Goal: Obtain resource: Download file/media

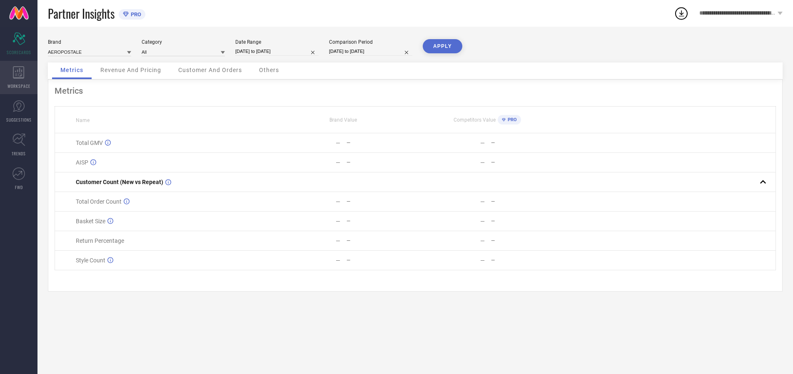
click at [19, 77] on icon at bounding box center [18, 72] width 11 height 12
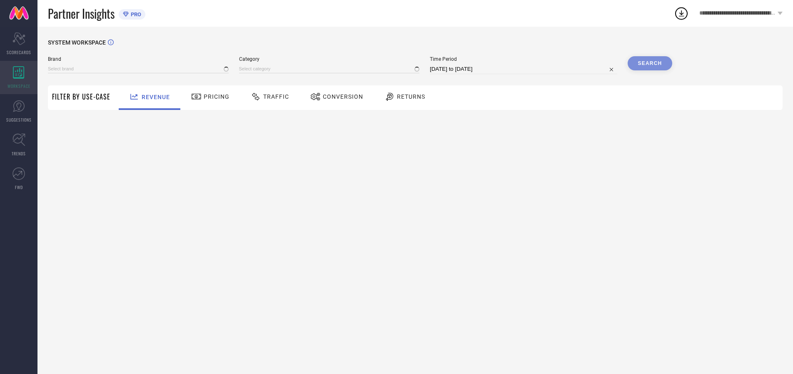
type input "AEROPOSTALE"
type input "All"
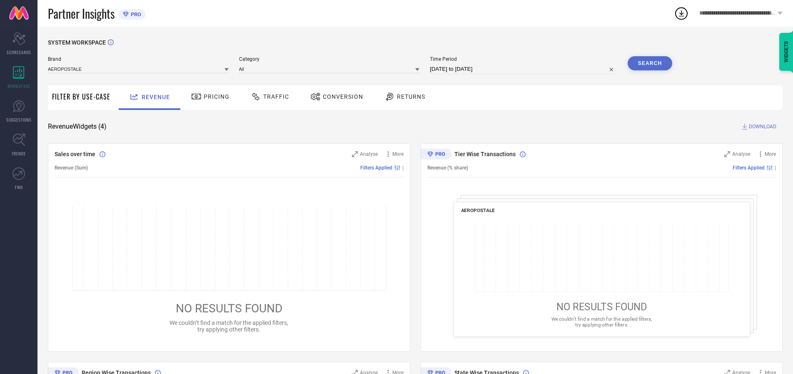
click at [340, 97] on span "Conversion" at bounding box center [343, 96] width 40 height 7
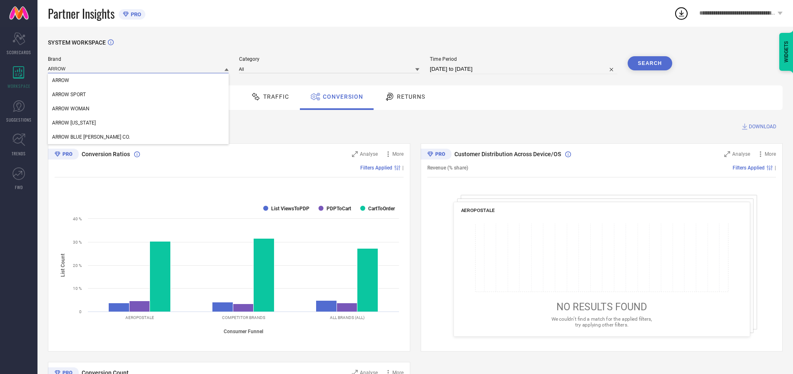
type input "ARROW"
click at [60, 81] on span "ARROW" at bounding box center [60, 80] width 17 height 6
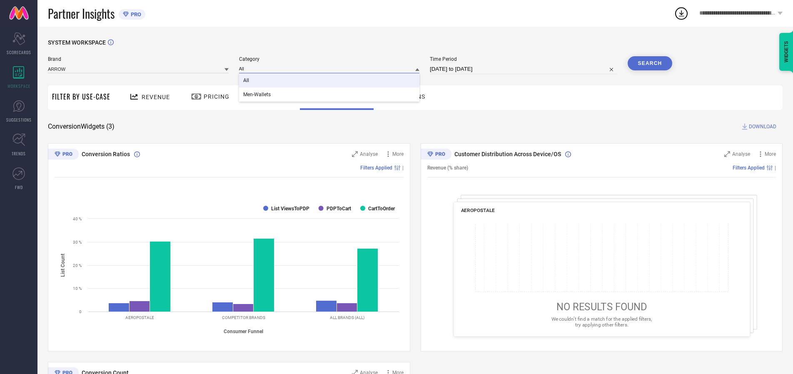
type input "All"
click at [247, 81] on span "All" at bounding box center [246, 80] width 6 height 6
click at [524, 69] on input "[DATE] to [DATE]" at bounding box center [523, 69] width 187 height 10
select select "7"
select select "2025"
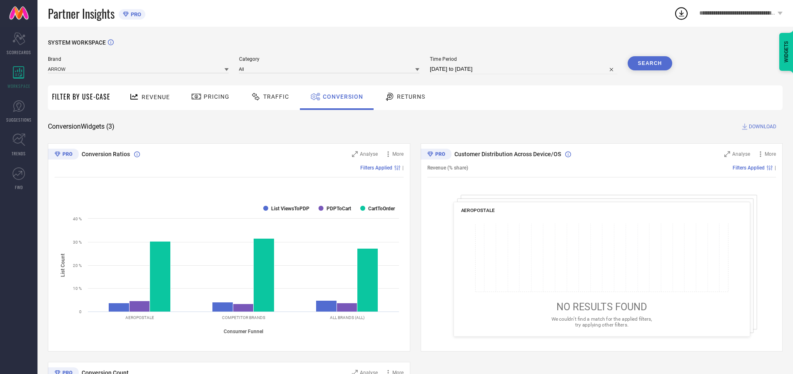
select select "8"
select select "2025"
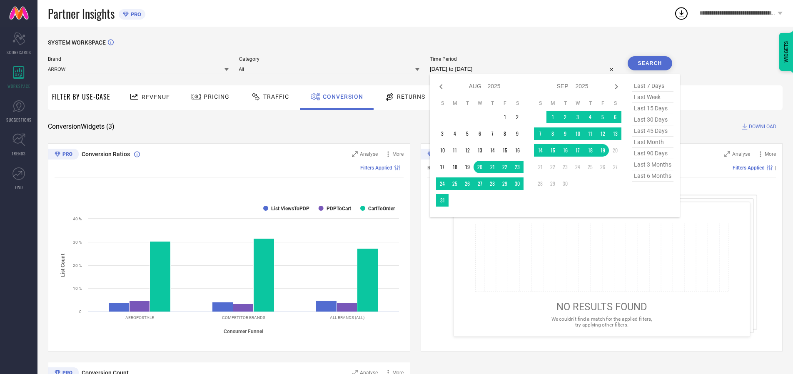
click at [604, 151] on td "19" at bounding box center [602, 150] width 12 height 12
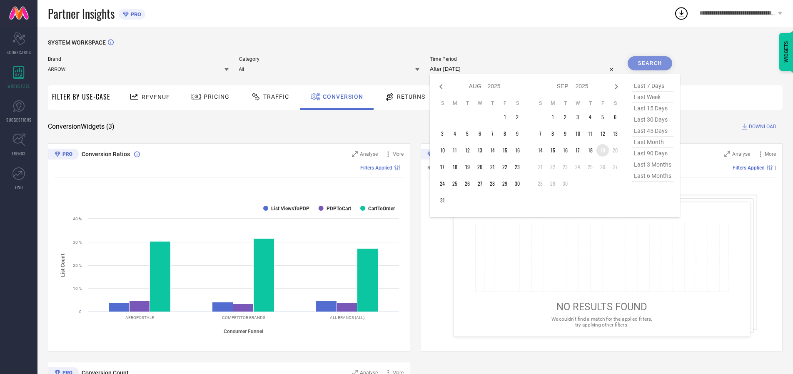
type input "19-09-2025 to 19-09-2025"
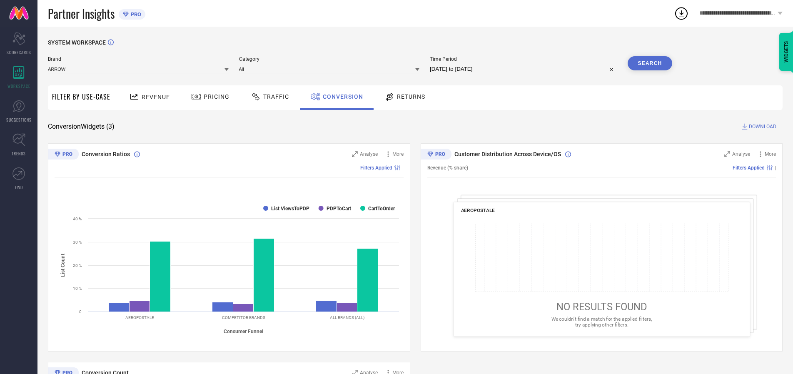
click at [650, 63] on button "Search" at bounding box center [650, 63] width 45 height 14
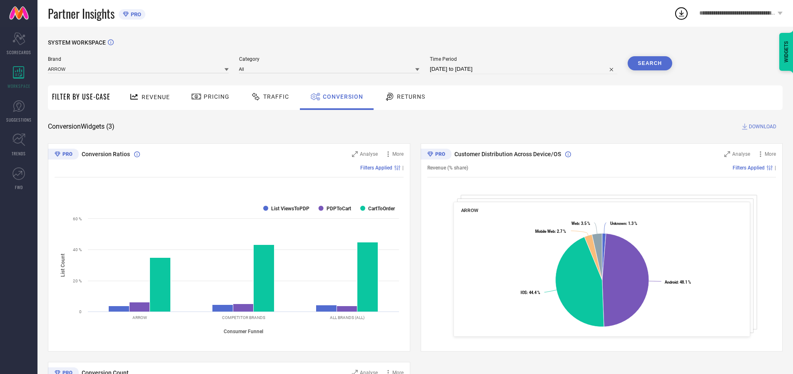
click at [763, 127] on span "DOWNLOAD" at bounding box center [762, 126] width 27 height 8
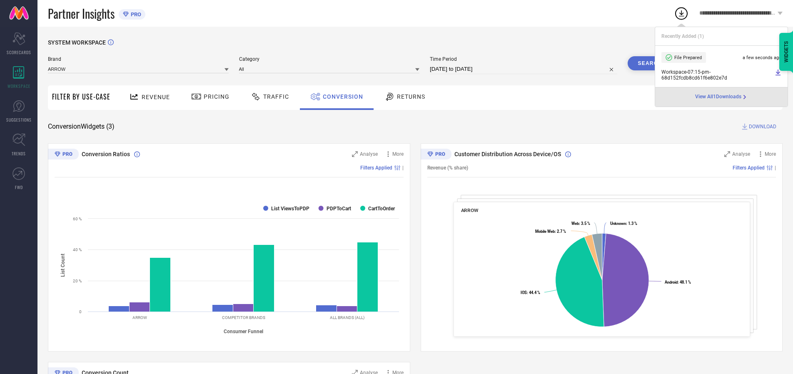
click at [341, 97] on span "Conversion" at bounding box center [343, 96] width 40 height 7
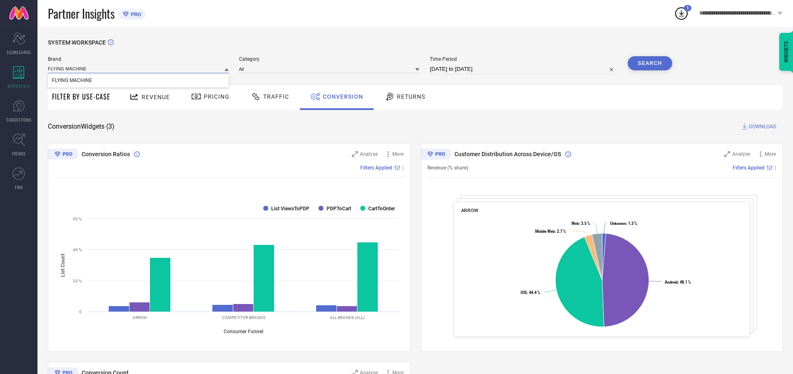
type input "FLYING MACHINE"
click at [72, 81] on span "FLYING MACHINE" at bounding box center [72, 80] width 40 height 6
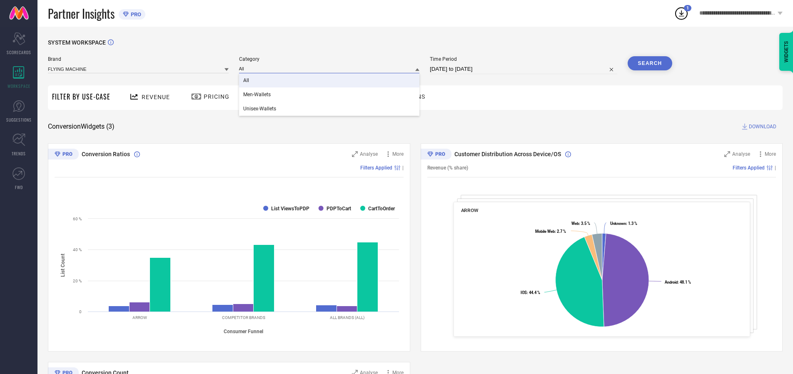
type input "All"
click at [247, 81] on span "All" at bounding box center [246, 80] width 6 height 6
click at [650, 63] on button "Search" at bounding box center [650, 63] width 45 height 14
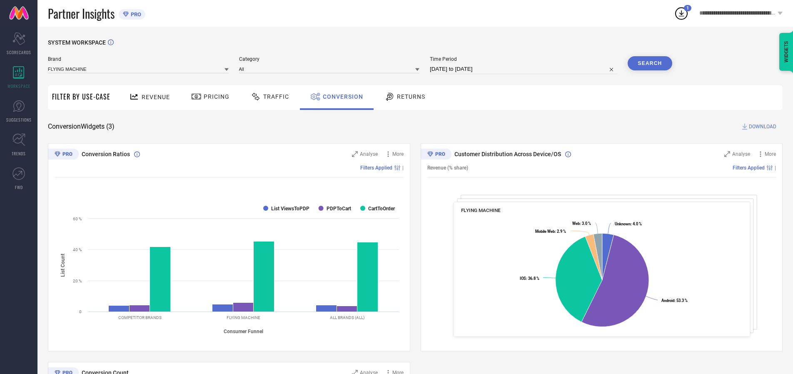
click at [763, 127] on span "DOWNLOAD" at bounding box center [762, 126] width 27 height 8
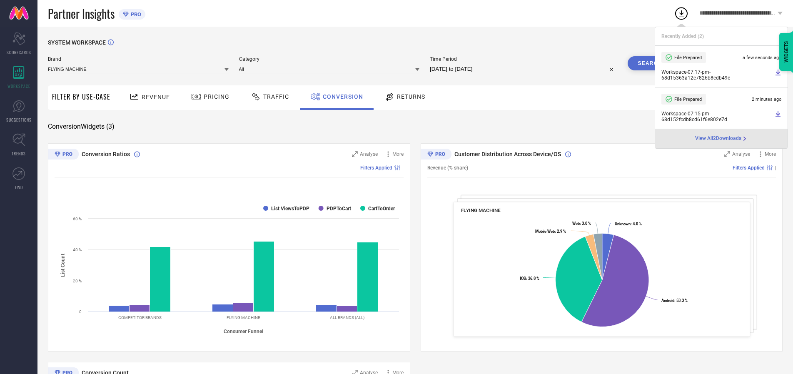
click at [341, 97] on span "Conversion" at bounding box center [343, 96] width 40 height 7
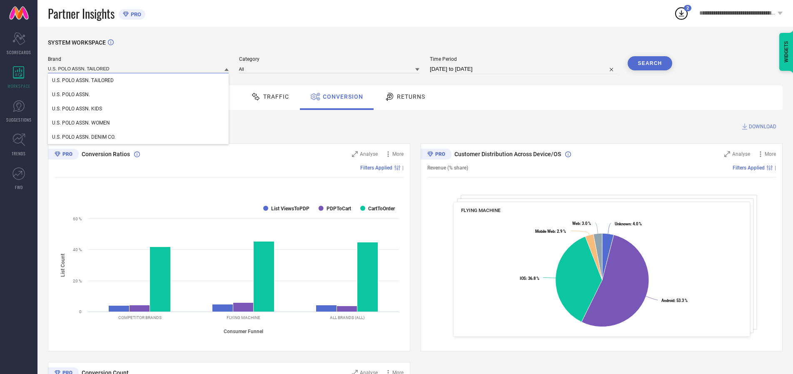
type input "U.S. POLO ASSN. TAILORED"
click at [83, 81] on span "U.S. POLO ASSN. TAILORED" at bounding box center [83, 80] width 62 height 6
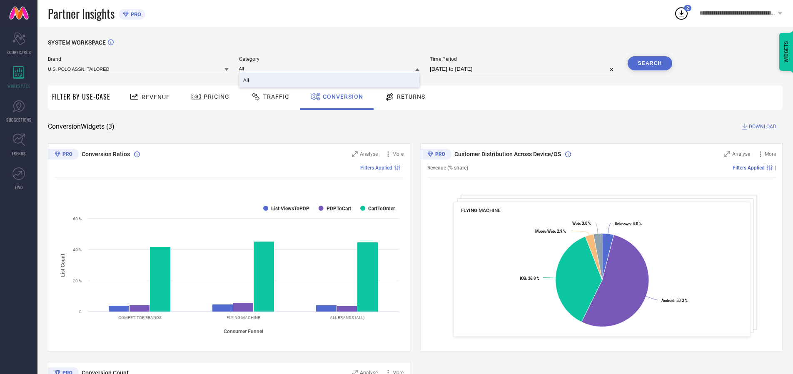
type input "All"
click at [247, 81] on span "All" at bounding box center [246, 80] width 6 height 6
click at [650, 63] on button "Search" at bounding box center [650, 63] width 45 height 14
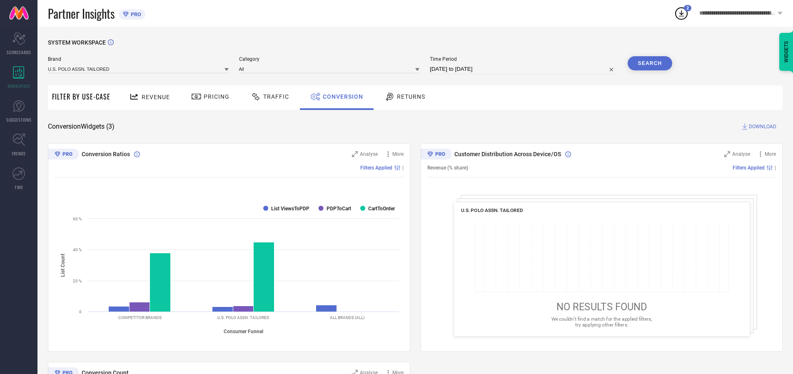
click at [763, 127] on span "DOWNLOAD" at bounding box center [762, 126] width 27 height 8
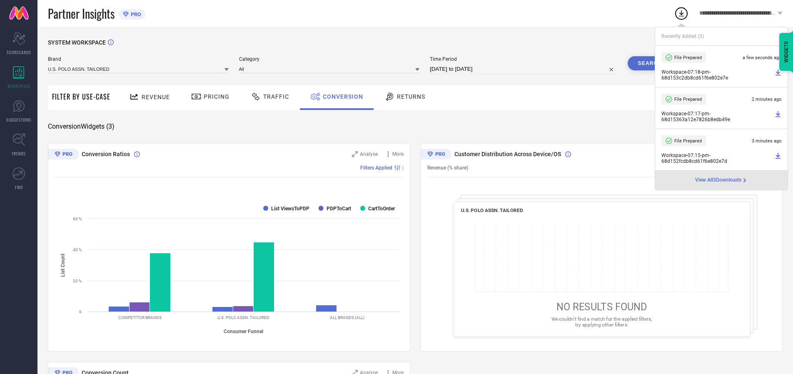
click at [341, 97] on span "Conversion" at bounding box center [343, 96] width 40 height 7
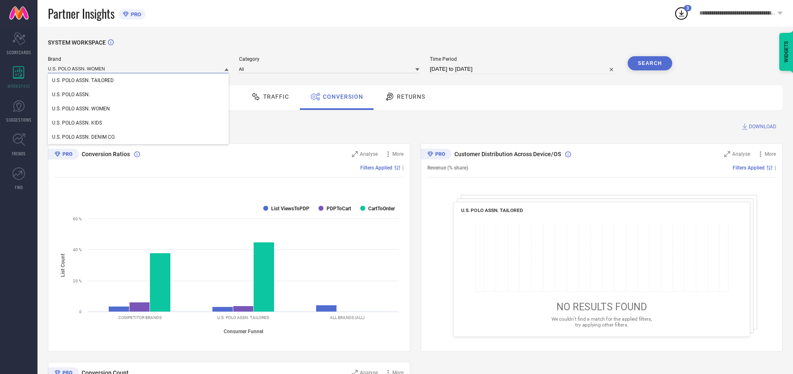
type input "U.S. POLO ASSN. WOMEN"
click at [81, 109] on span "U.S. POLO ASSN. WOMEN" at bounding box center [81, 109] width 58 height 6
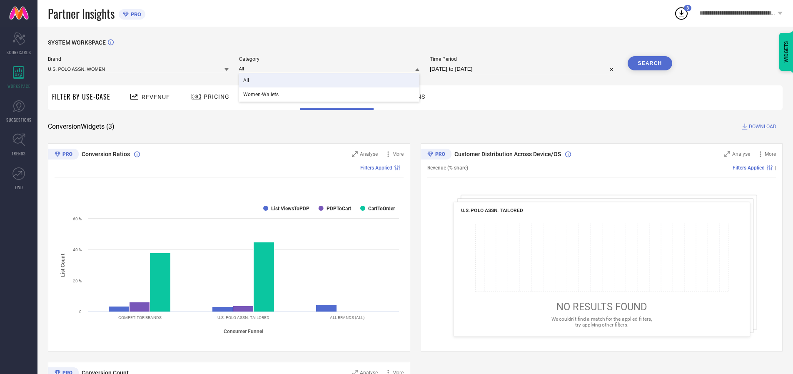
type input "All"
click at [247, 81] on span "All" at bounding box center [246, 80] width 6 height 6
click at [650, 63] on button "Search" at bounding box center [650, 63] width 45 height 14
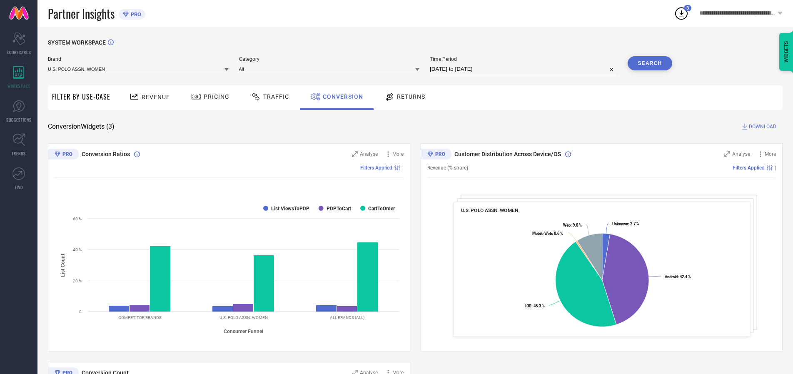
click at [763, 127] on span "DOWNLOAD" at bounding box center [762, 126] width 27 height 8
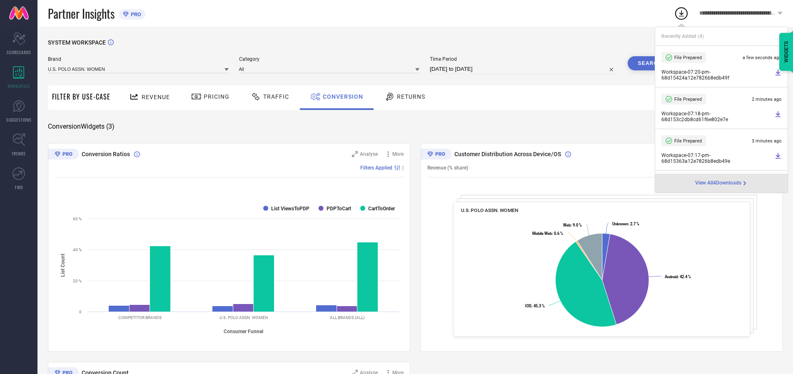
click at [341, 97] on span "Conversion" at bounding box center [343, 96] width 40 height 7
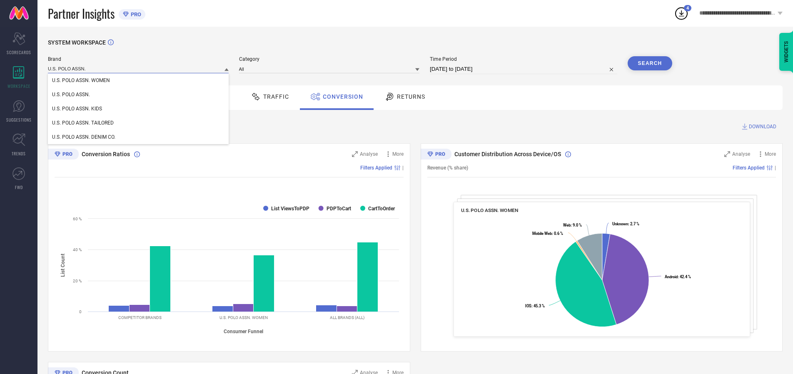
type input "U.S. POLO ASSN."
click at [71, 95] on span "U.S. POLO ASSN." at bounding box center [71, 95] width 38 height 6
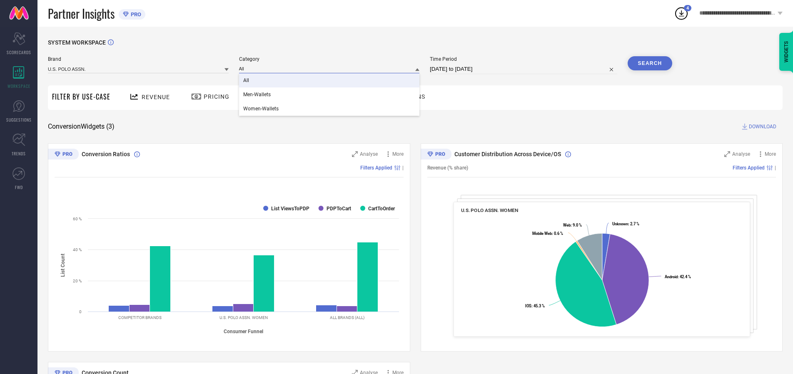
type input "All"
click at [247, 81] on span "All" at bounding box center [246, 80] width 6 height 6
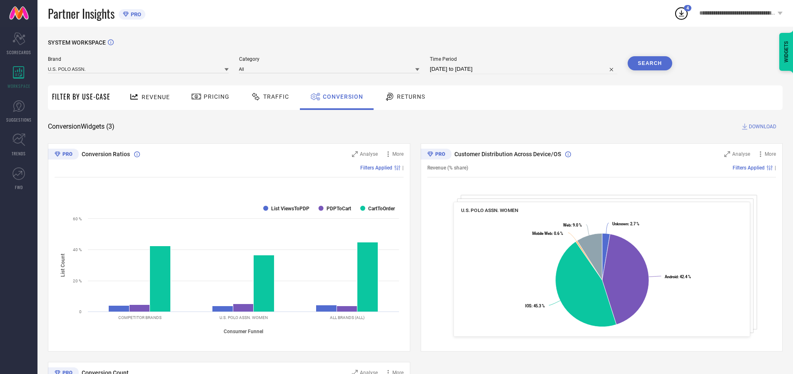
click at [650, 63] on button "Search" at bounding box center [650, 63] width 45 height 14
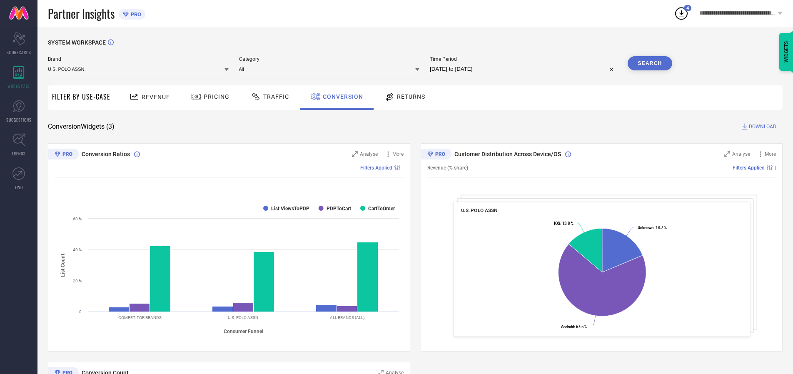
click at [763, 127] on span "DOWNLOAD" at bounding box center [762, 126] width 27 height 8
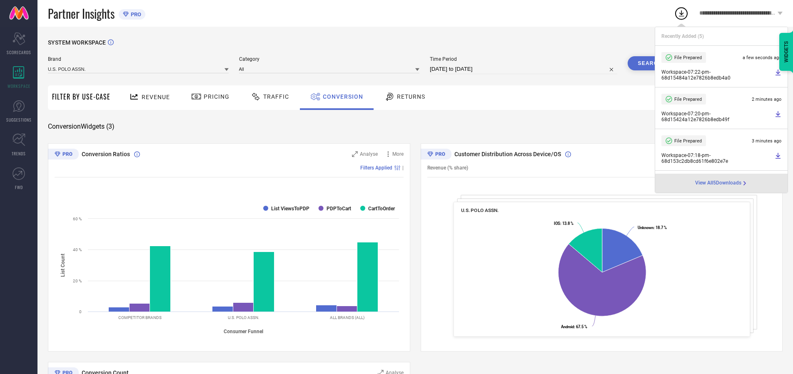
click at [341, 97] on span "Conversion" at bounding box center [343, 96] width 40 height 7
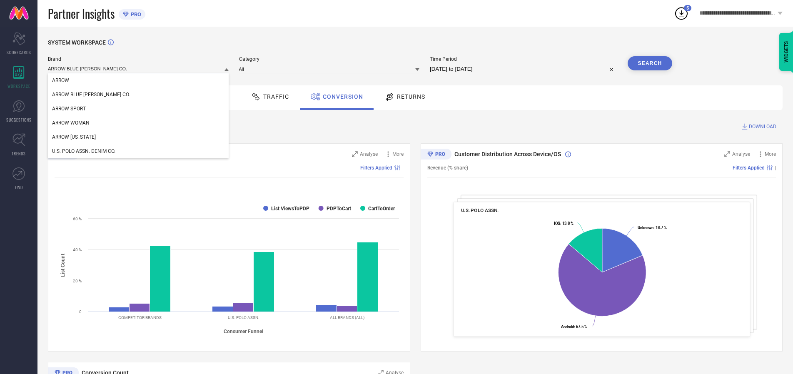
type input "ARROW BLUE JEAN CO."
click at [78, 95] on span "ARROW BLUE JEAN CO." at bounding box center [91, 95] width 78 height 6
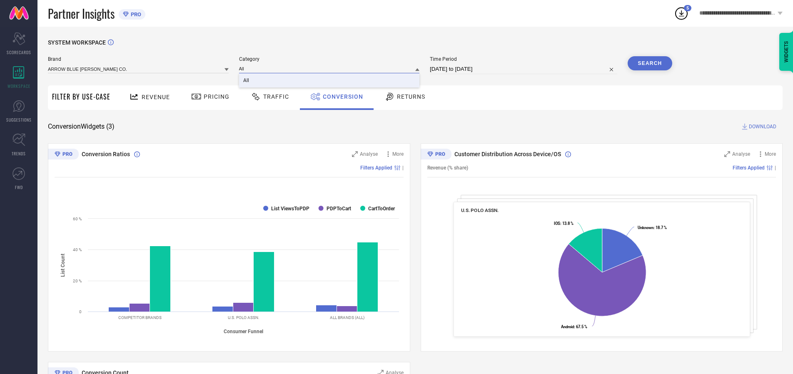
type input "All"
click at [247, 81] on span "All" at bounding box center [246, 80] width 6 height 6
click at [650, 63] on button "Search" at bounding box center [650, 63] width 45 height 14
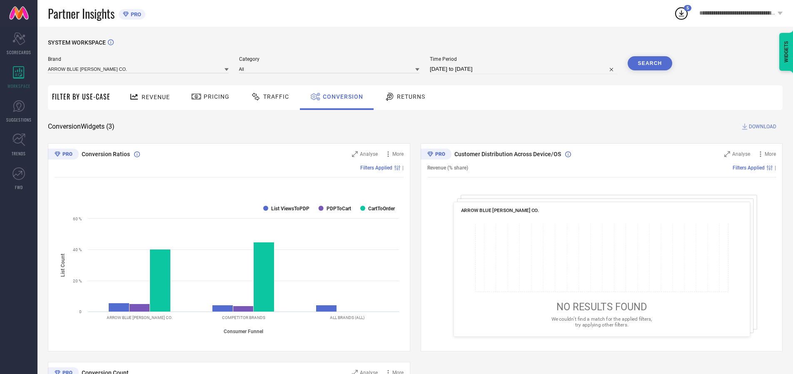
click at [763, 127] on span "DOWNLOAD" at bounding box center [762, 126] width 27 height 8
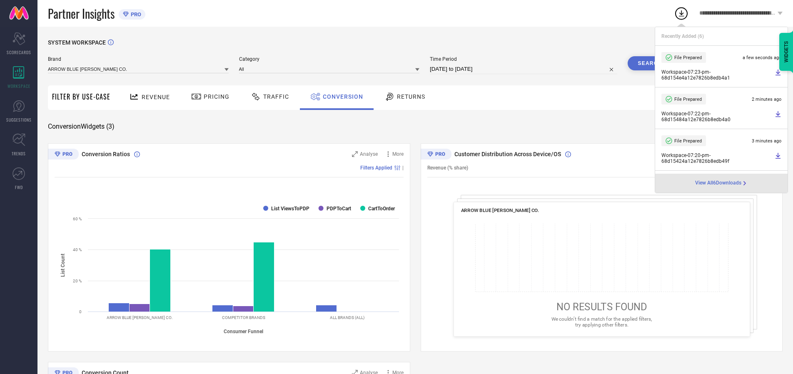
click at [341, 97] on span "Conversion" at bounding box center [343, 96] width 40 height 7
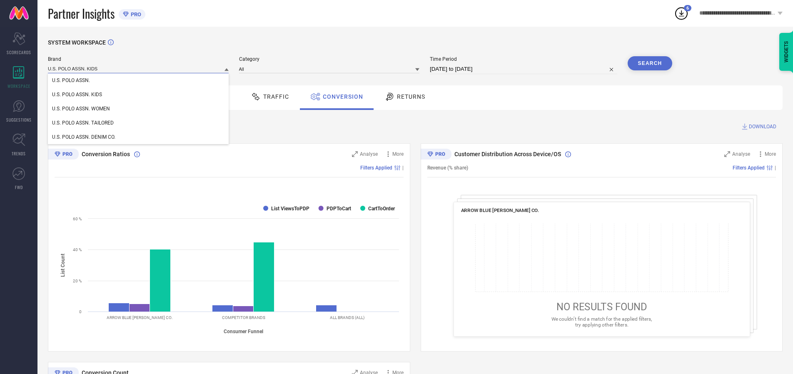
type input "U.S. POLO ASSN. KIDS"
click at [77, 95] on span "U.S. POLO ASSN. KIDS" at bounding box center [77, 95] width 50 height 6
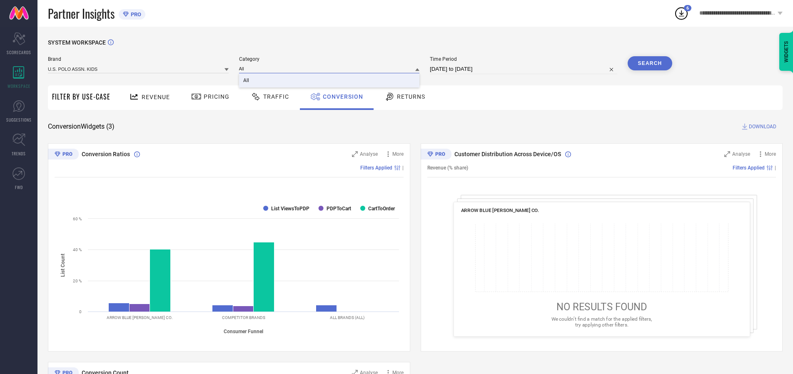
type input "All"
click at [247, 81] on span "All" at bounding box center [246, 80] width 6 height 6
click at [650, 63] on button "Search" at bounding box center [650, 63] width 45 height 14
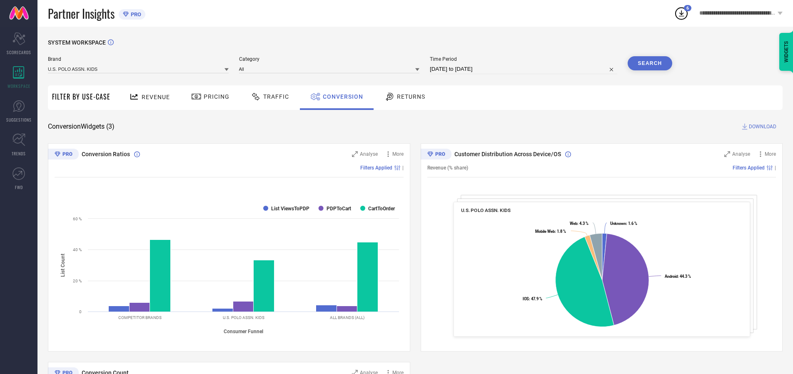
click at [763, 127] on span "DOWNLOAD" at bounding box center [762, 126] width 27 height 8
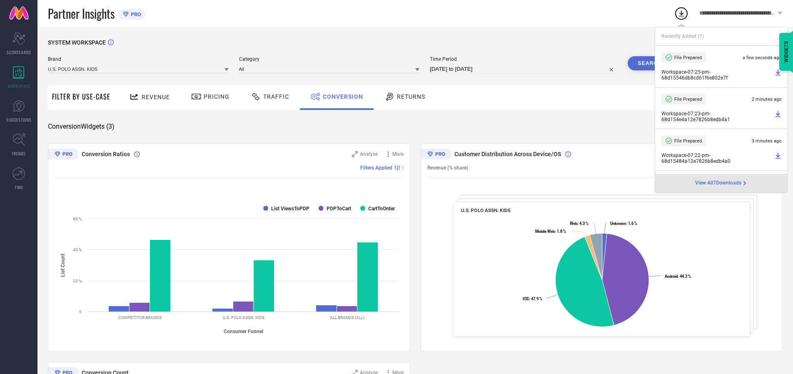
click at [341, 97] on span "Conversion" at bounding box center [343, 96] width 40 height 7
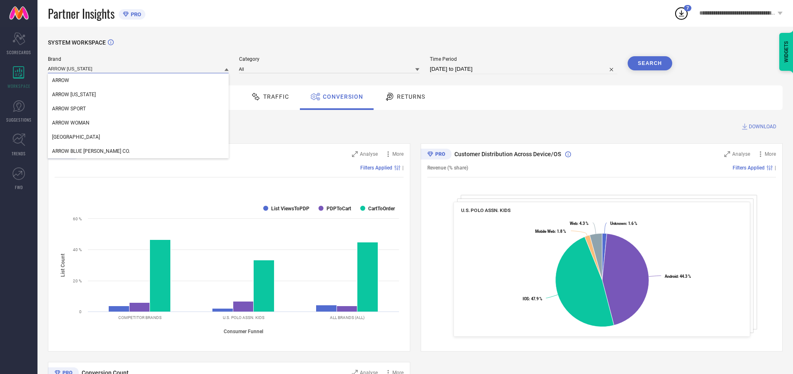
type input "ARROW NEW YORK"
click at [73, 95] on span "ARROW NEW YORK" at bounding box center [74, 95] width 44 height 6
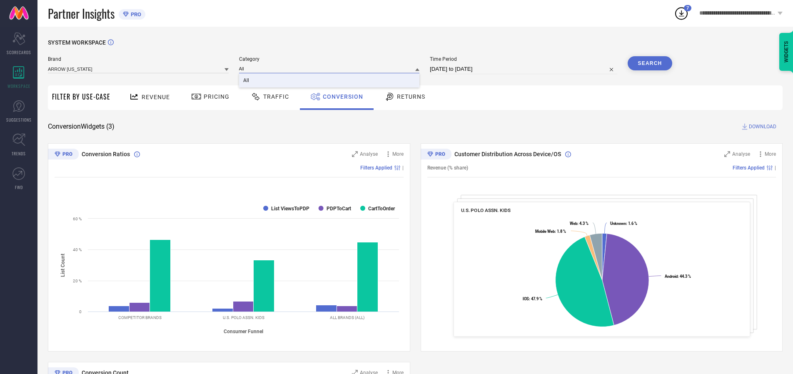
type input "All"
click at [247, 81] on span "All" at bounding box center [246, 80] width 6 height 6
click at [650, 63] on button "Search" at bounding box center [650, 63] width 45 height 14
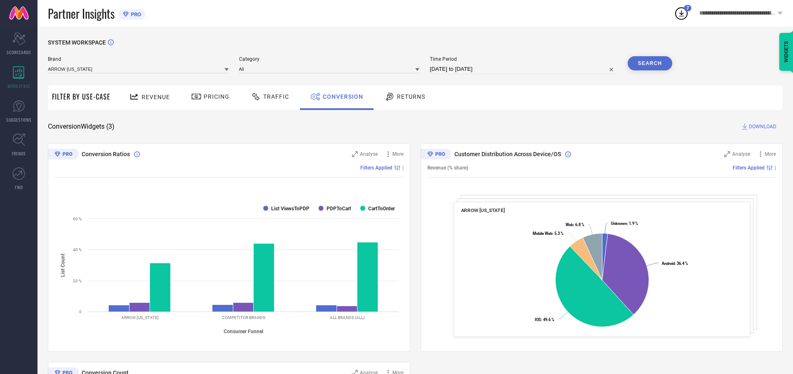
click at [763, 127] on span "DOWNLOAD" at bounding box center [762, 126] width 27 height 8
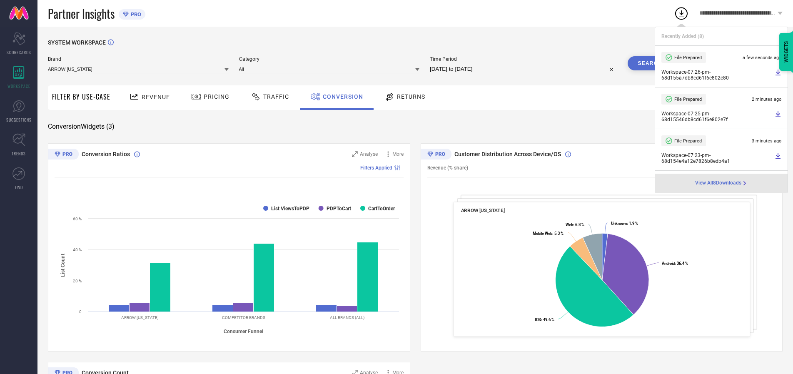
click at [341, 97] on span "Conversion" at bounding box center [343, 96] width 40 height 7
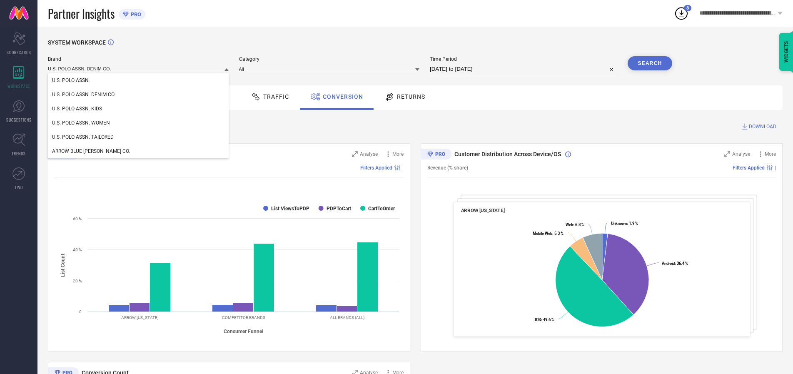
type input "U.S. POLO ASSN. DENIM CO."
click at [84, 95] on span "U.S. POLO ASSN. DENIM CO." at bounding box center [83, 95] width 63 height 6
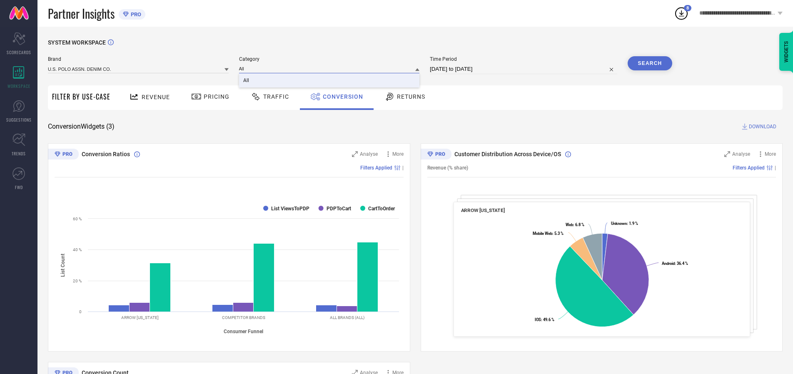
type input "All"
click at [247, 81] on span "All" at bounding box center [246, 80] width 6 height 6
click at [650, 63] on button "Search" at bounding box center [650, 63] width 45 height 14
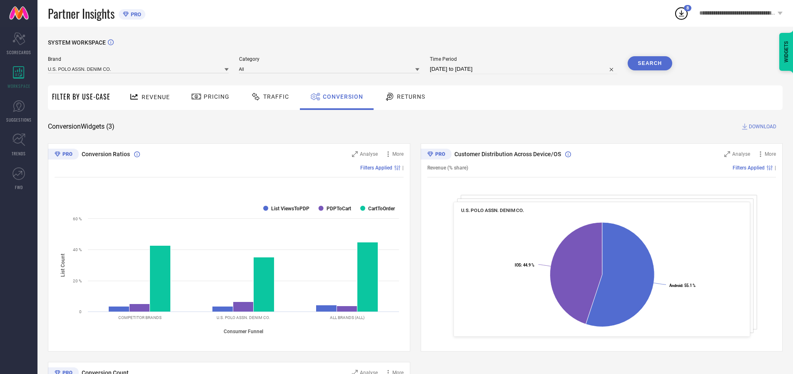
click at [763, 127] on span "DOWNLOAD" at bounding box center [762, 126] width 27 height 8
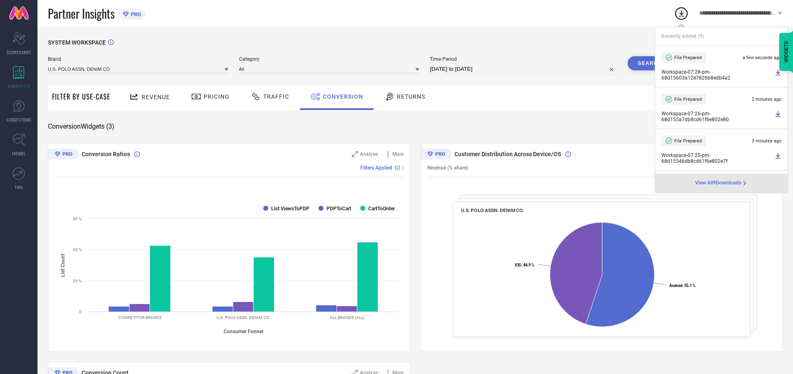
click at [341, 97] on span "Conversion" at bounding box center [343, 96] width 40 height 7
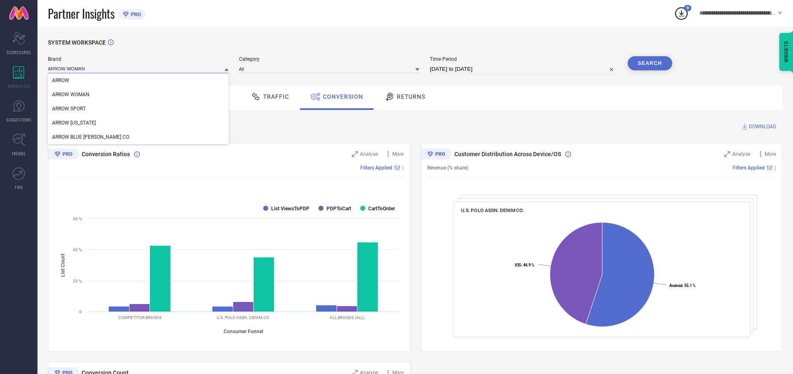
type input "ARROW WOMAN"
click at [71, 95] on span "ARROW WOMAN" at bounding box center [70, 95] width 37 height 6
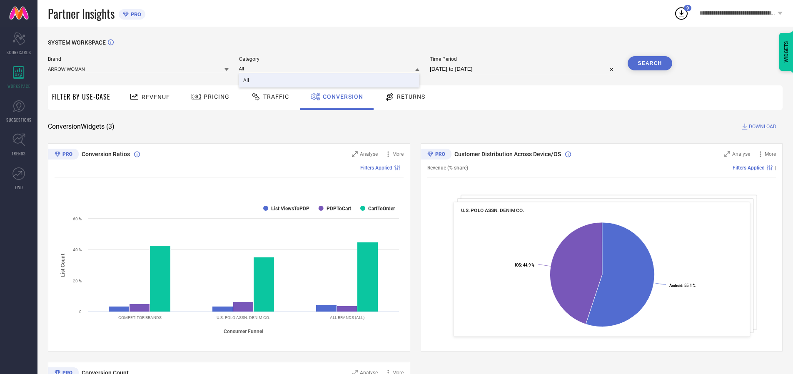
type input "All"
click at [247, 81] on span "All" at bounding box center [246, 80] width 6 height 6
click at [650, 63] on button "Search" at bounding box center [650, 63] width 45 height 14
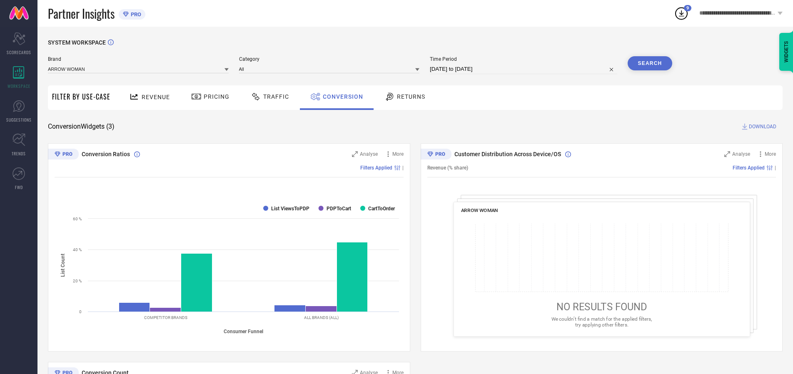
click at [763, 127] on span "DOWNLOAD" at bounding box center [762, 126] width 27 height 8
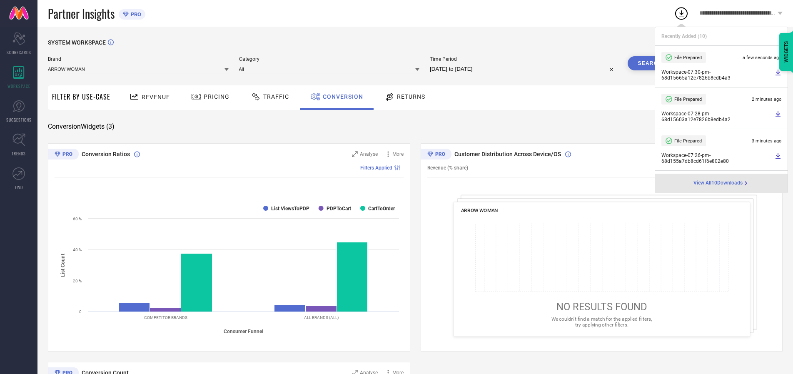
click at [341, 97] on span "Conversion" at bounding box center [343, 96] width 40 height 7
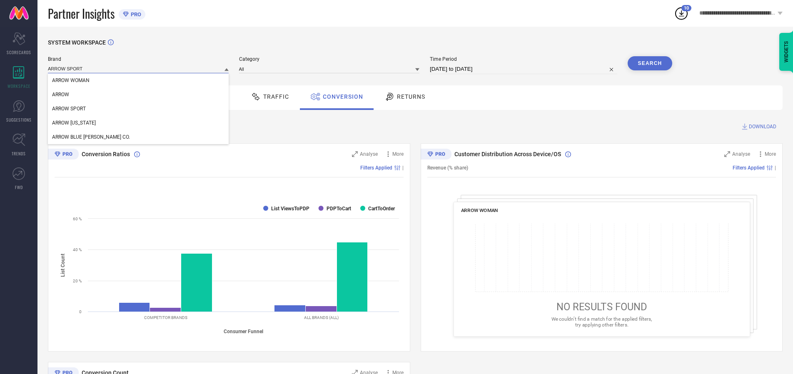
type input "ARROW SPORT"
click at [69, 109] on span "ARROW SPORT" at bounding box center [69, 109] width 34 height 6
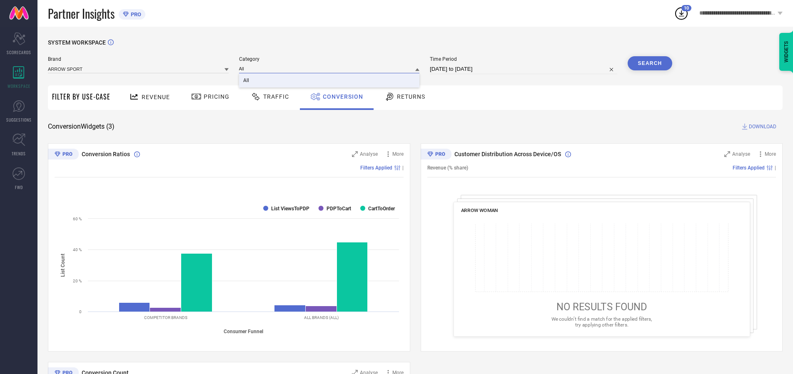
type input "All"
click at [247, 81] on span "All" at bounding box center [246, 80] width 6 height 6
click at [650, 63] on button "Search" at bounding box center [650, 63] width 45 height 14
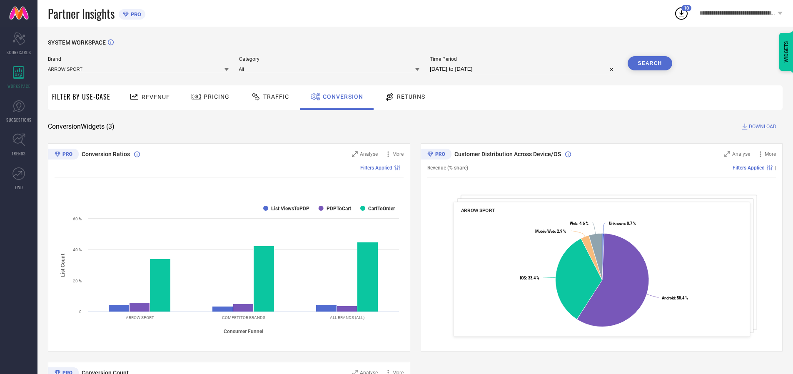
click at [763, 127] on span "DOWNLOAD" at bounding box center [762, 126] width 27 height 8
